Goal: Task Accomplishment & Management: Manage account settings

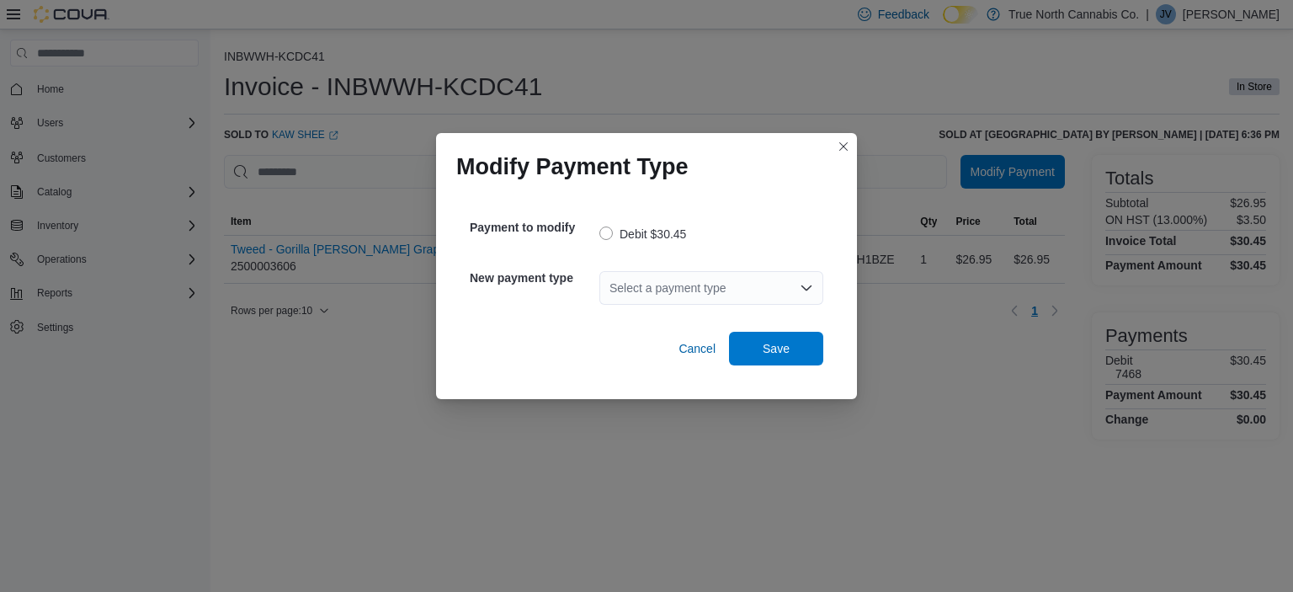
click at [748, 283] on div "Select a payment type" at bounding box center [711, 288] width 224 height 34
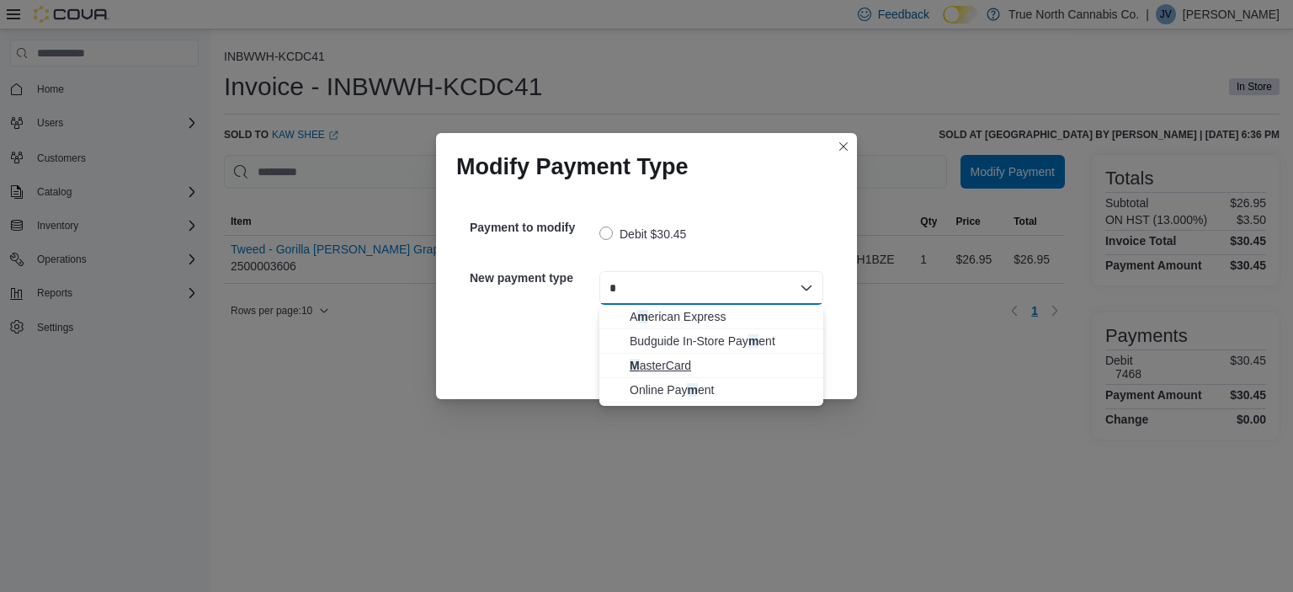
type input "*"
click at [744, 364] on span "M asterCard" at bounding box center [722, 365] width 184 height 17
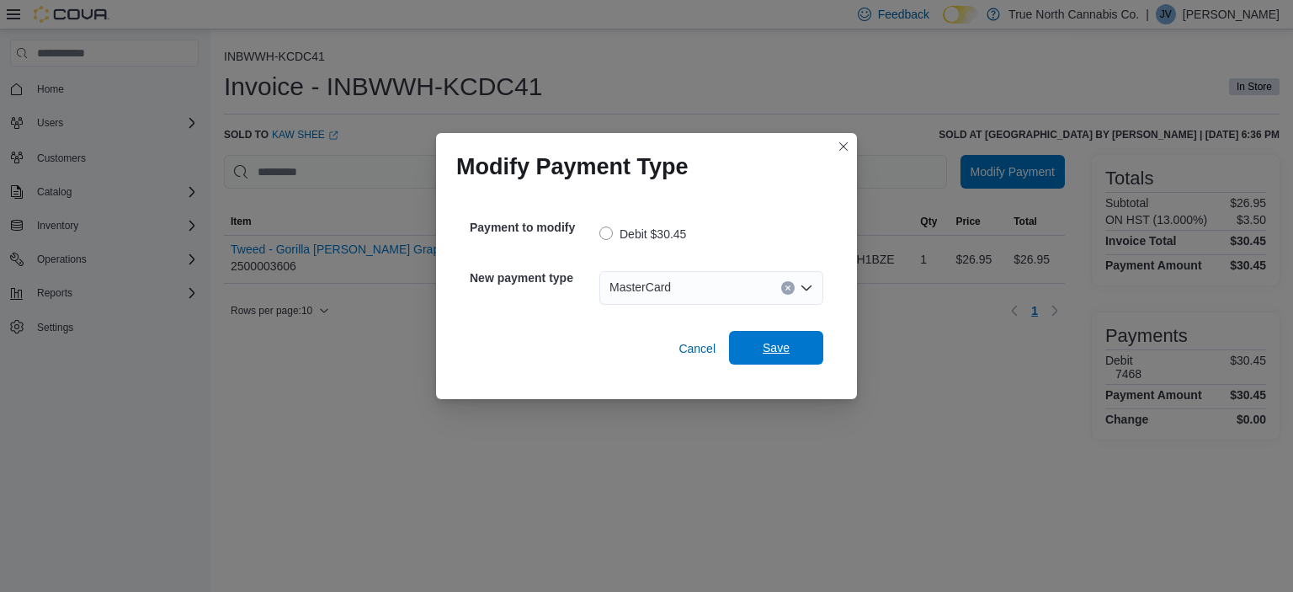
click at [757, 349] on span "Save" at bounding box center [776, 348] width 74 height 34
click at [761, 286] on div "Select a payment type" at bounding box center [711, 288] width 224 height 34
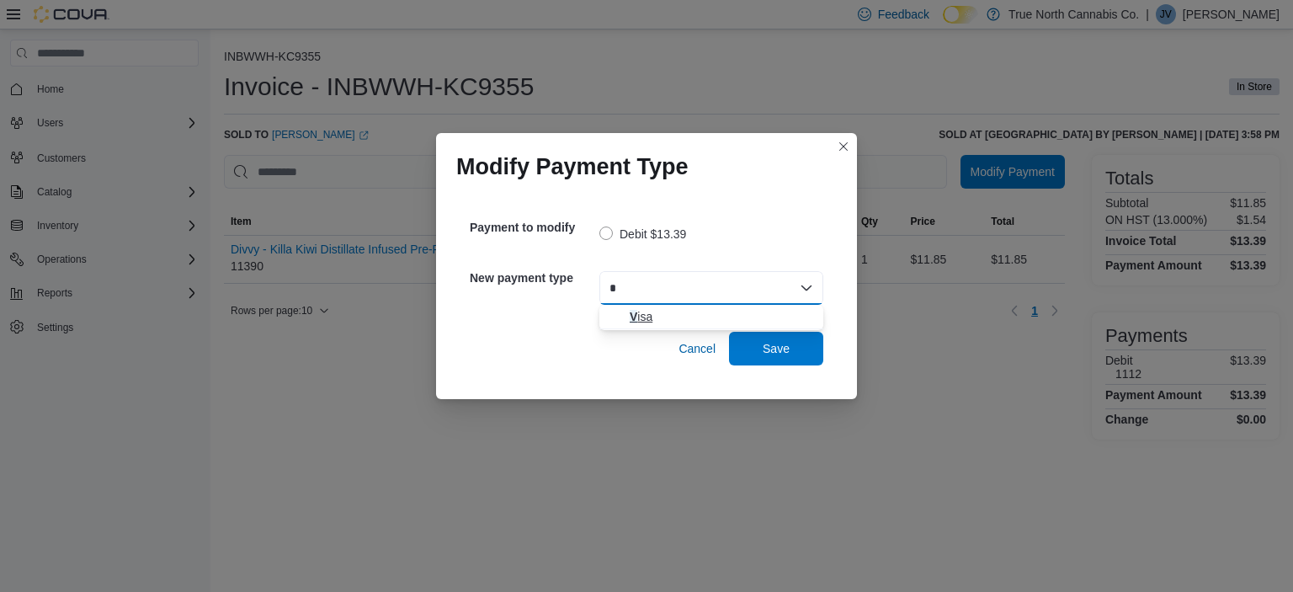
type input "*"
click at [751, 311] on span "V isa" at bounding box center [722, 316] width 184 height 17
click at [763, 345] on span "Save" at bounding box center [776, 348] width 74 height 34
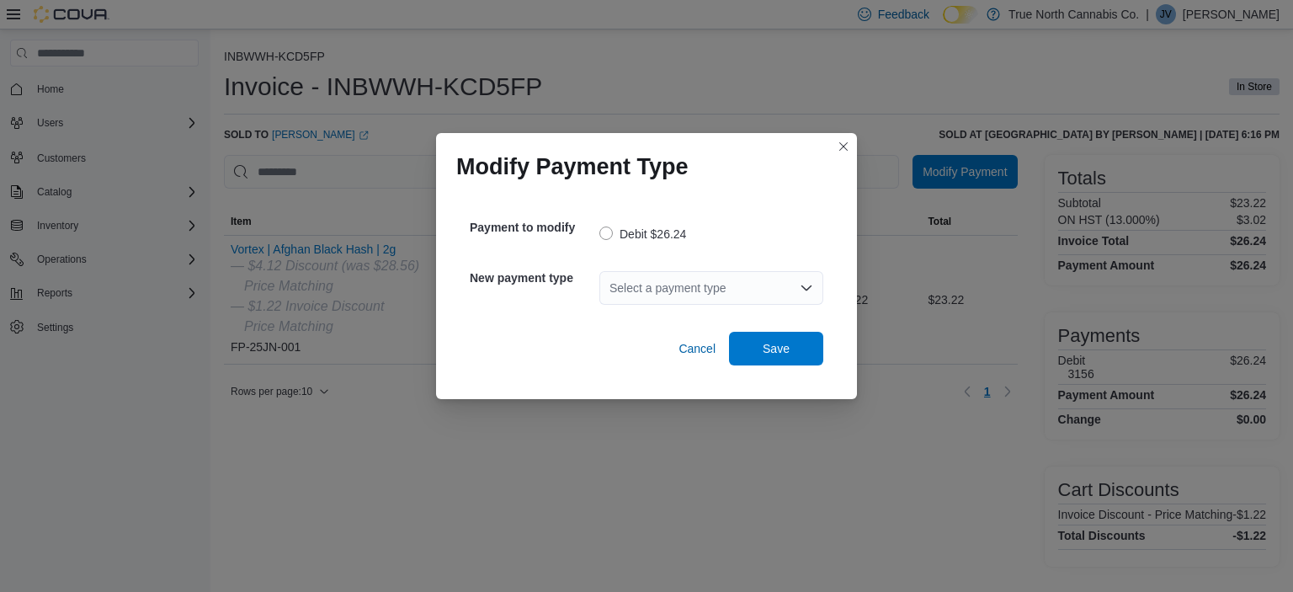
click at [743, 282] on div "Select a payment type" at bounding box center [711, 288] width 224 height 34
type input "*"
click at [722, 311] on span "V isa" at bounding box center [722, 316] width 184 height 17
click at [755, 354] on span "Save" at bounding box center [776, 348] width 74 height 34
